Goal: Information Seeking & Learning: Learn about a topic

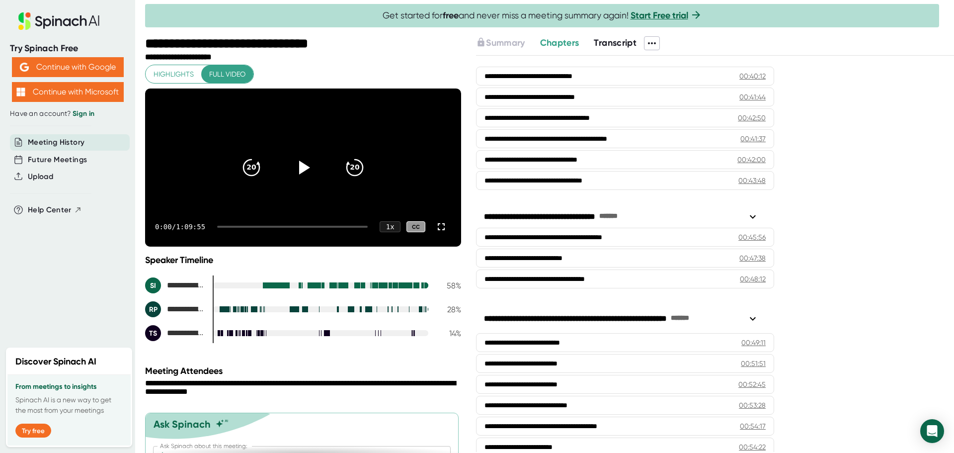
scroll to position [769, 0]
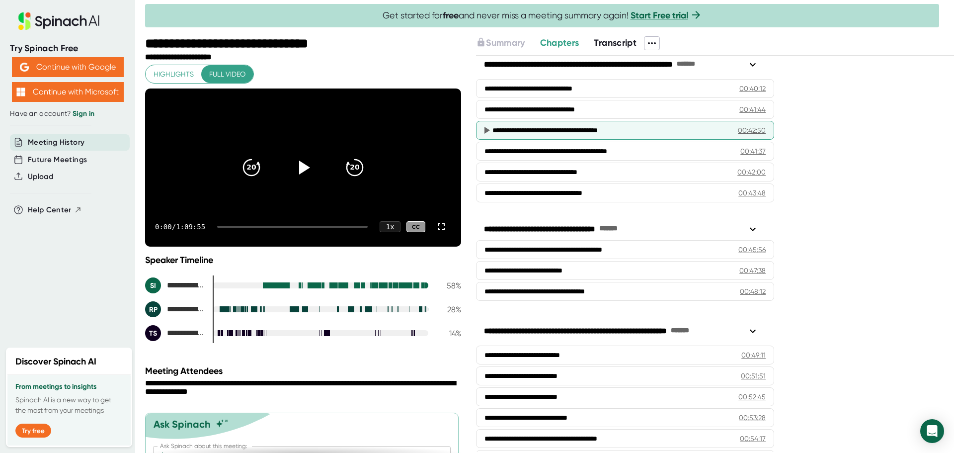
click at [746, 132] on div "00:42:50" at bounding box center [752, 130] width 28 height 10
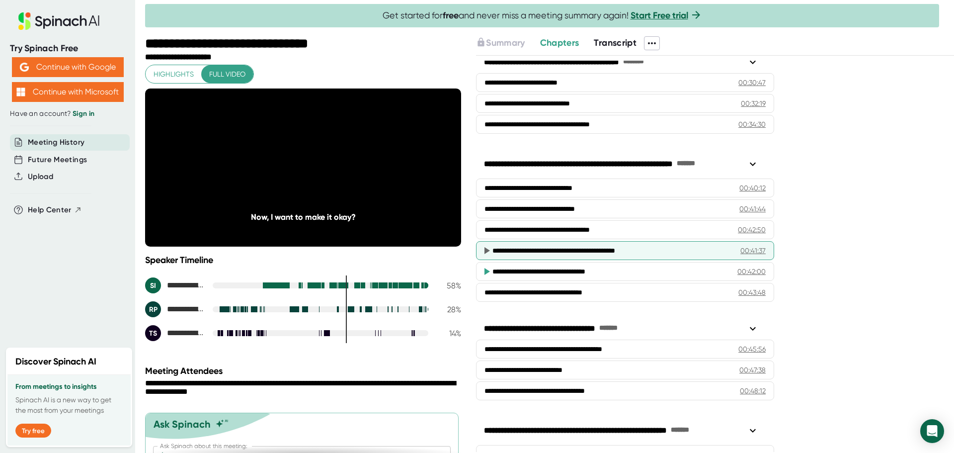
scroll to position [570, 0]
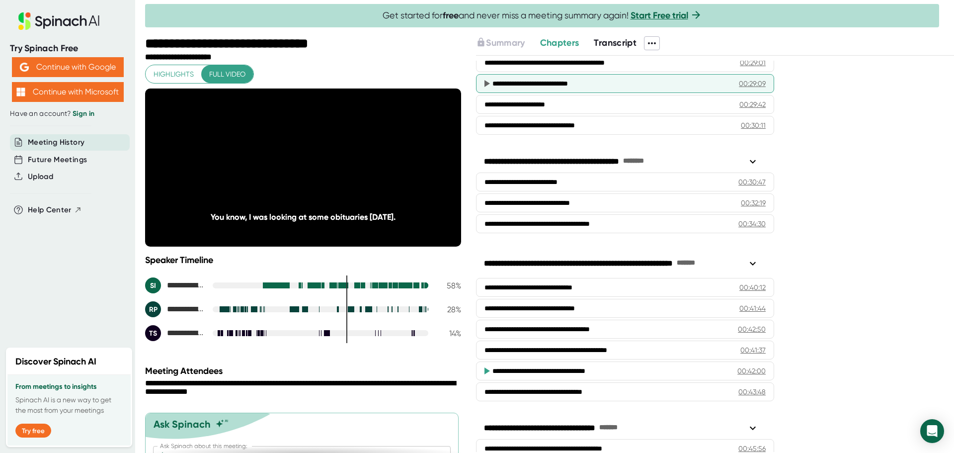
click at [745, 85] on div "00:29:09" at bounding box center [752, 83] width 27 height 10
